Goal: Task Accomplishment & Management: Manage account settings

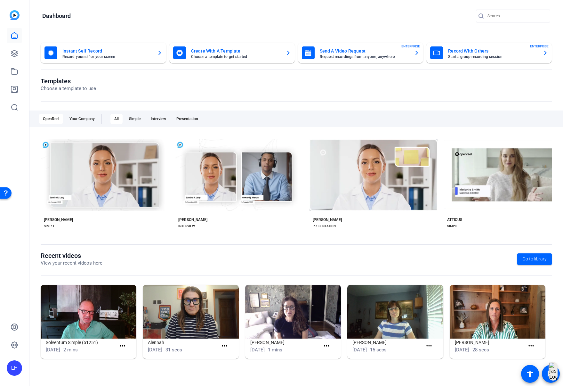
click at [388, 55] on mat-card-subtitle "Request recordings from anyone, anywhere" at bounding box center [365, 57] width 90 height 4
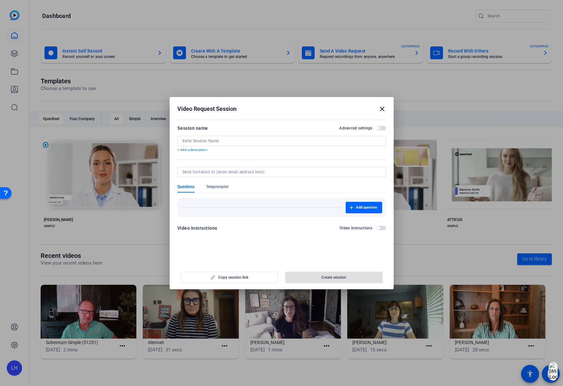
click at [384, 111] on mat-icon "close" at bounding box center [382, 109] width 8 height 8
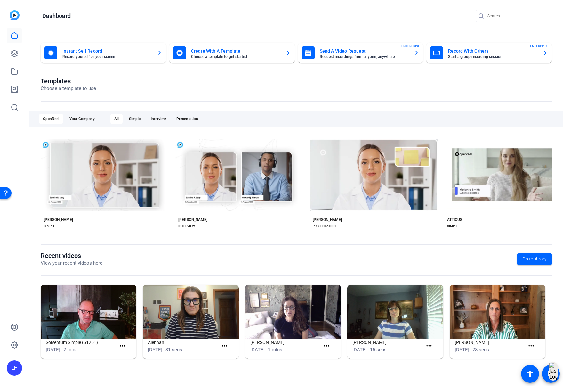
click at [332, 54] on mat-card-title "Send A Video Request" at bounding box center [365, 51] width 90 height 8
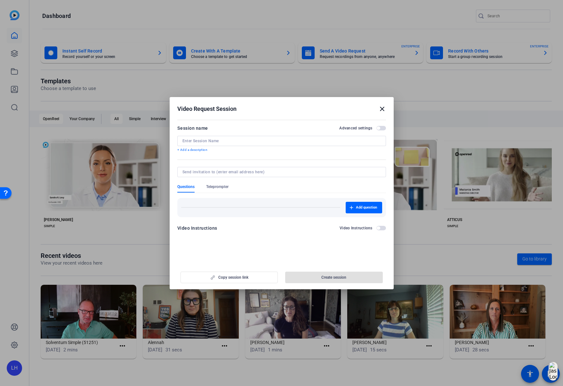
click at [194, 140] on input at bounding box center [281, 140] width 198 height 5
type input "[PERSON_NAME] Mission Matters + NEON invitation"
click at [209, 173] on input at bounding box center [280, 171] width 196 height 5
type input "[EMAIL_ADDRESS][DOMAIN_NAME]"
click at [302, 278] on span "button" at bounding box center [334, 276] width 98 height 15
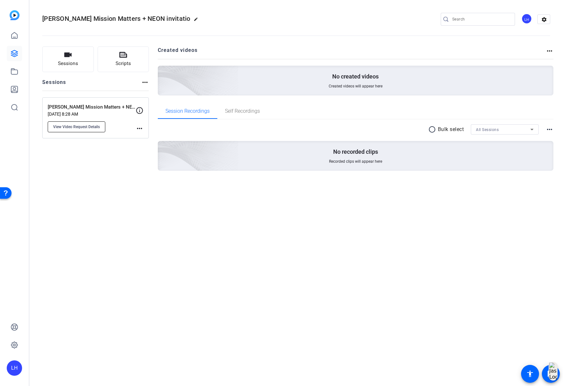
click at [80, 127] on span "View Video Request Details" at bounding box center [76, 126] width 47 height 5
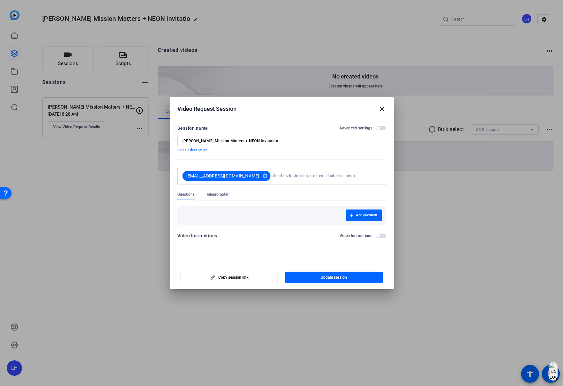
click at [383, 109] on mat-icon "close" at bounding box center [382, 109] width 8 height 8
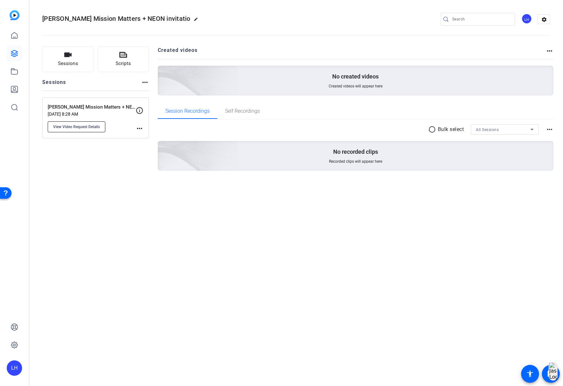
click at [97, 127] on span "View Video Request Details" at bounding box center [76, 126] width 47 height 5
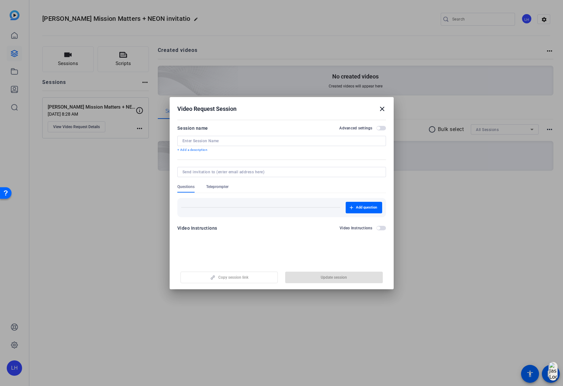
type input "[PERSON_NAME] Mission Matters + NEON invitation"
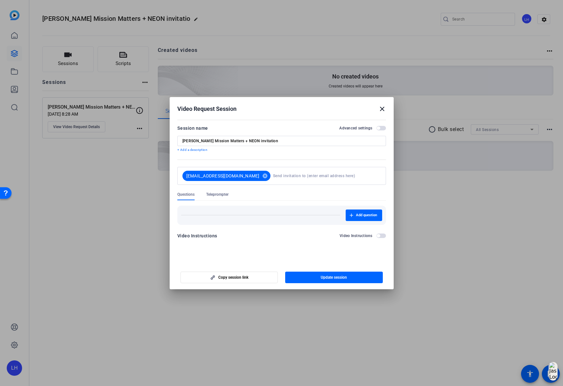
click at [240, 227] on form "Session name Advanced settings [PERSON_NAME] Mission Matters + NEON invitation …" at bounding box center [281, 183] width 209 height 119
click at [381, 108] on mat-icon "close" at bounding box center [382, 109] width 8 height 8
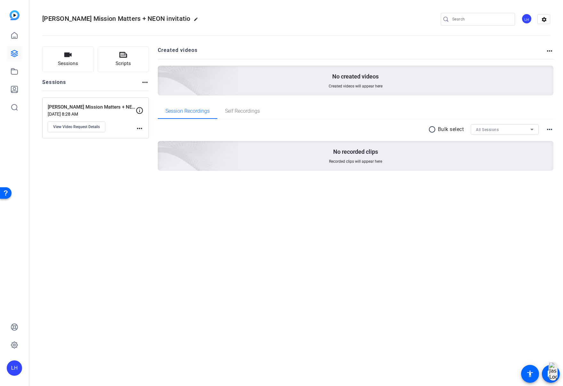
click at [138, 128] on mat-icon "more_horiz" at bounding box center [140, 128] width 8 height 8
click at [91, 114] on div at bounding box center [281, 193] width 563 height 386
click at [82, 106] on p "[PERSON_NAME] Mission Matters + NEON invitation" at bounding box center [92, 106] width 88 height 7
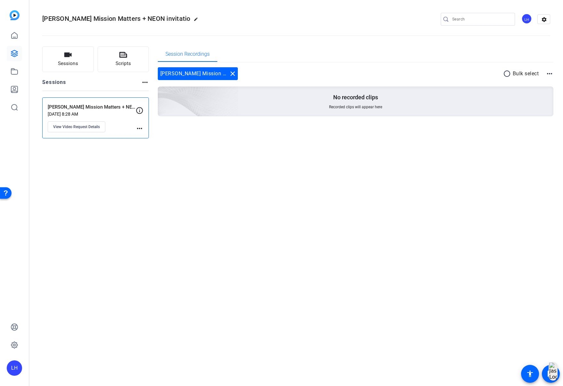
click at [548, 72] on mat-icon "more_horiz" at bounding box center [550, 74] width 8 height 8
click at [81, 127] on div at bounding box center [281, 193] width 563 height 386
click at [77, 127] on span "View Video Request Details" at bounding box center [76, 126] width 47 height 5
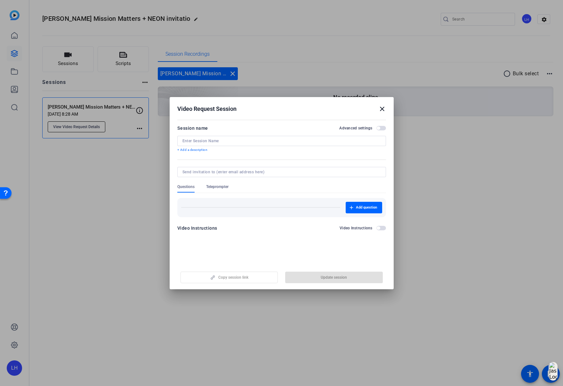
type input "[PERSON_NAME] Mission Matters + NEON invitation"
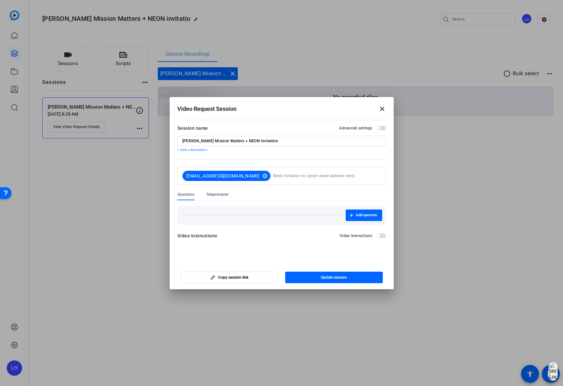
click at [290, 177] on input at bounding box center [325, 175] width 105 height 13
type input "[EMAIL_ADDRESS][DOMAIN_NAME]"
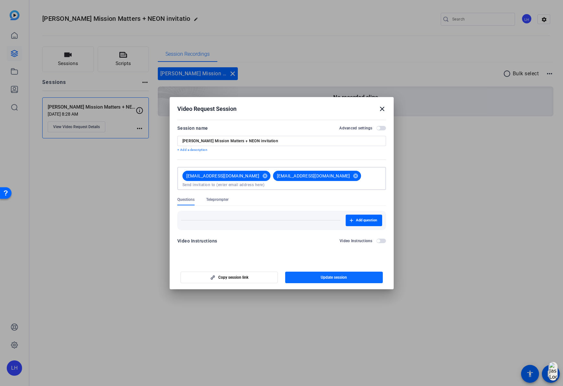
click at [332, 279] on span "Update session" at bounding box center [334, 277] width 26 height 5
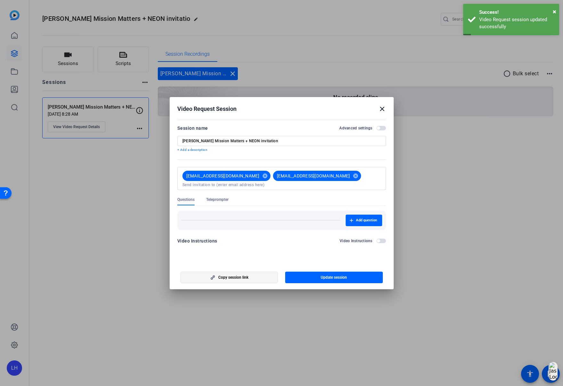
click at [239, 276] on span "Copy session link" at bounding box center [233, 277] width 30 height 5
